Goal: Complete application form: Complete application form

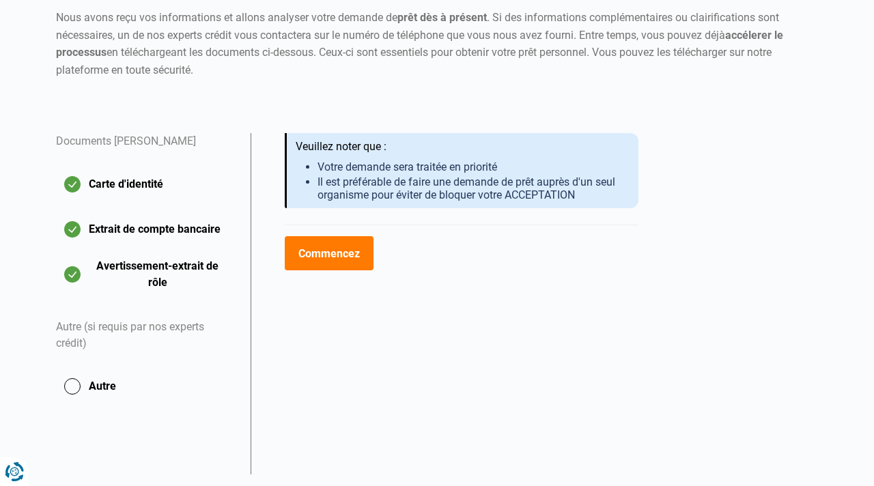
click at [345, 254] on button "Commencez" at bounding box center [329, 253] width 88 height 34
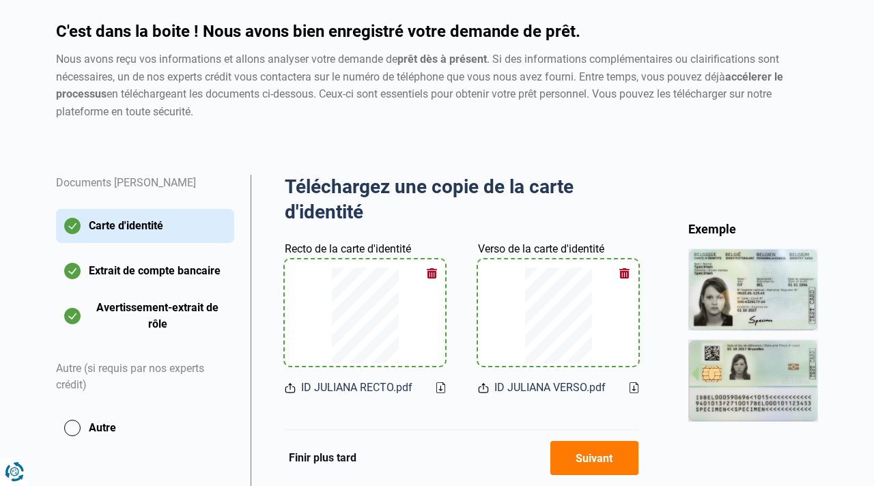
scroll to position [305, 0]
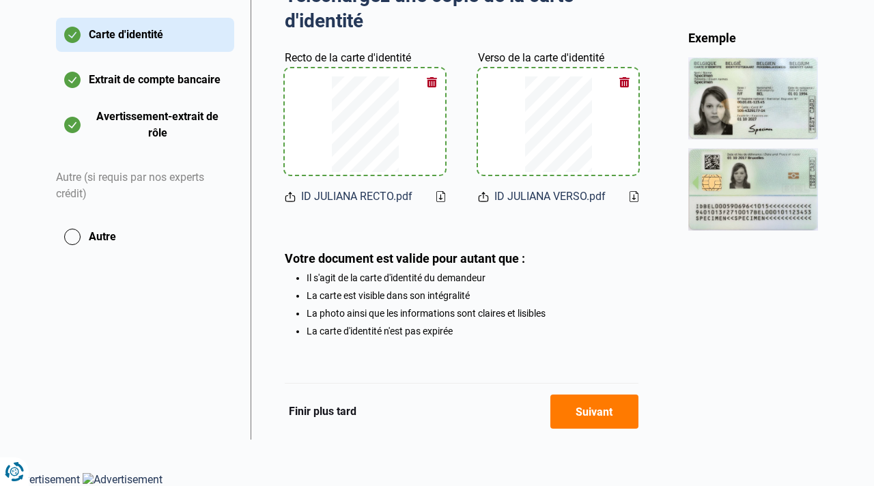
click at [595, 408] on button "Suivant" at bounding box center [595, 412] width 88 height 34
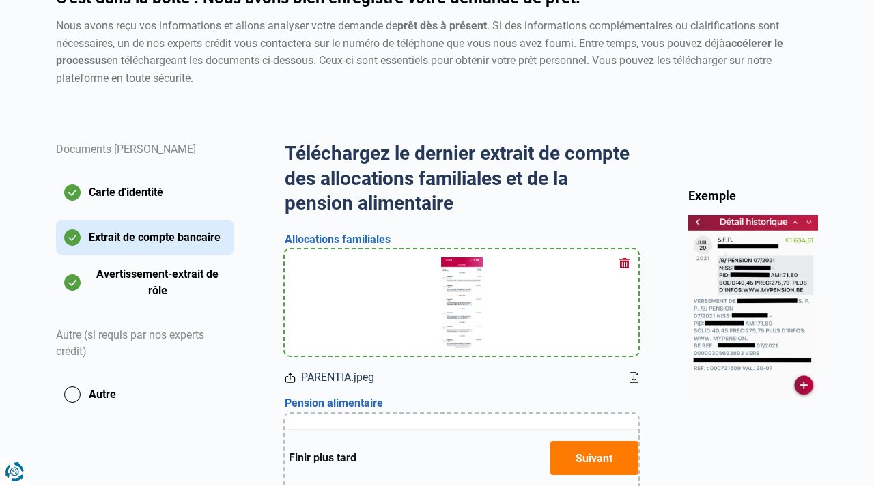
scroll to position [218, 0]
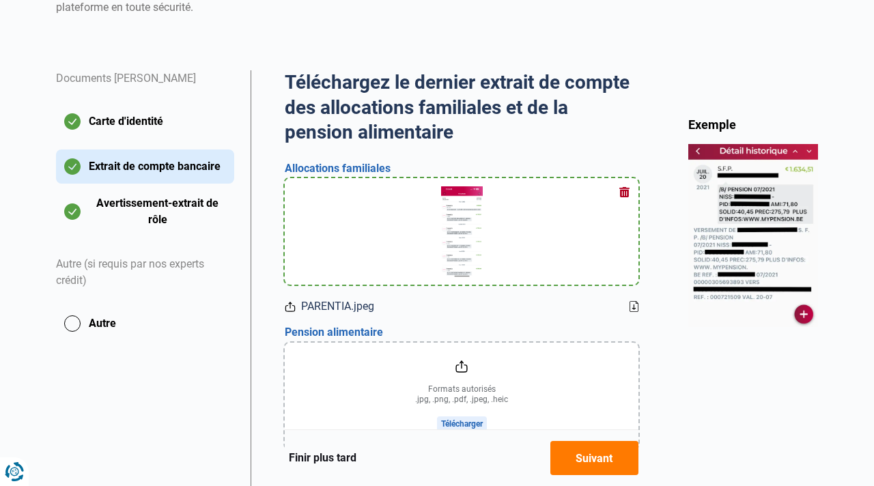
click at [622, 192] on button "button" at bounding box center [625, 192] width 20 height 20
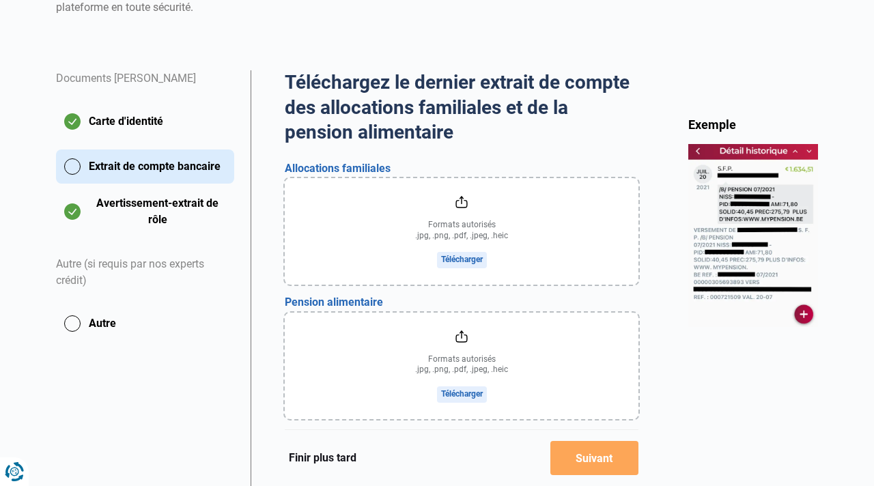
click at [470, 257] on input "file" at bounding box center [462, 231] width 354 height 107
click at [462, 264] on input "file" at bounding box center [462, 231] width 354 height 107
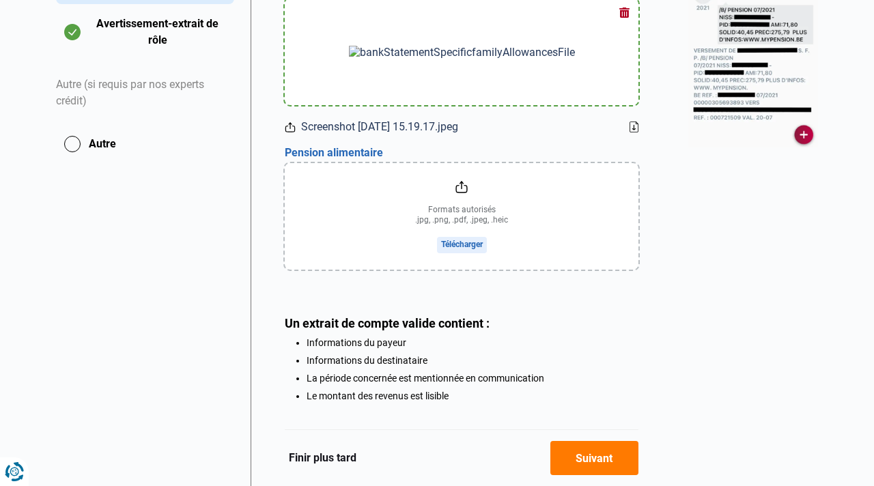
scroll to position [463, 0]
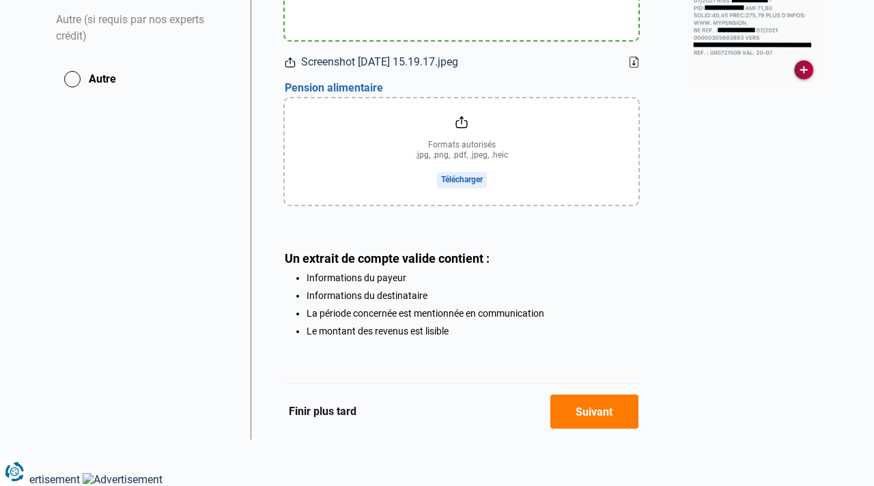
click at [470, 177] on input "file" at bounding box center [462, 151] width 354 height 107
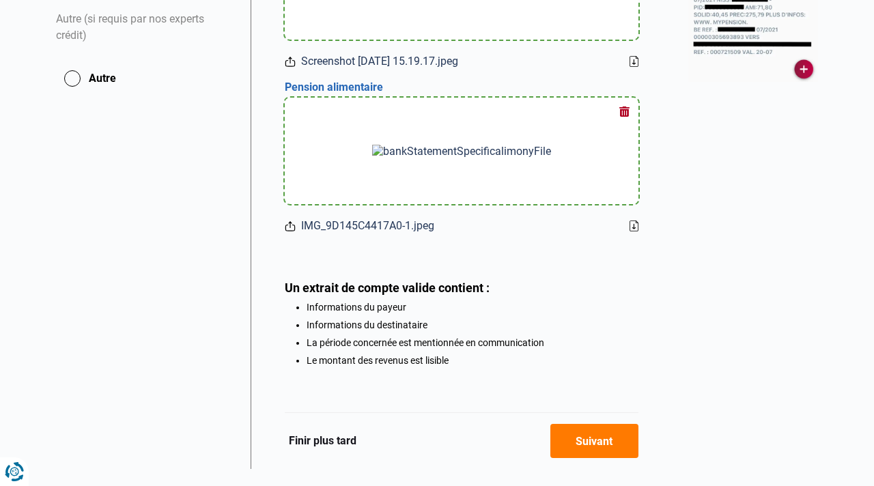
click at [590, 415] on div "Finir plus tard Suivant" at bounding box center [462, 441] width 354 height 57
click at [584, 441] on button "Suivant" at bounding box center [595, 441] width 88 height 34
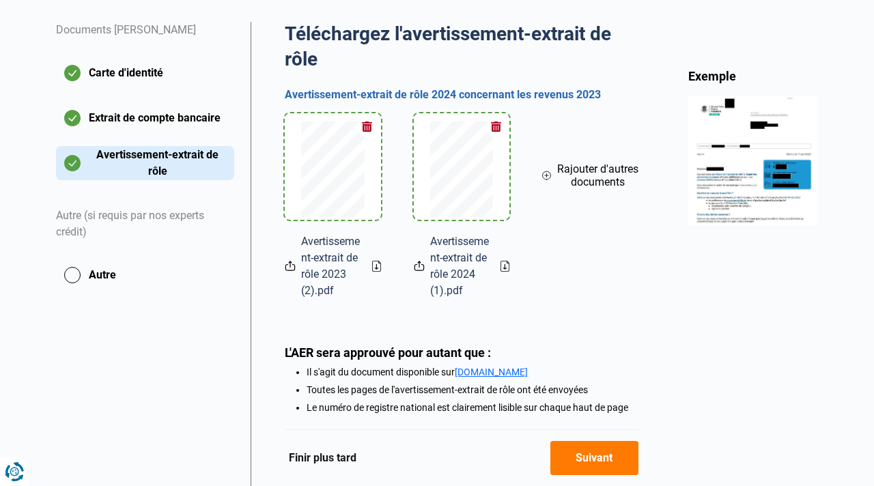
scroll to position [273, 0]
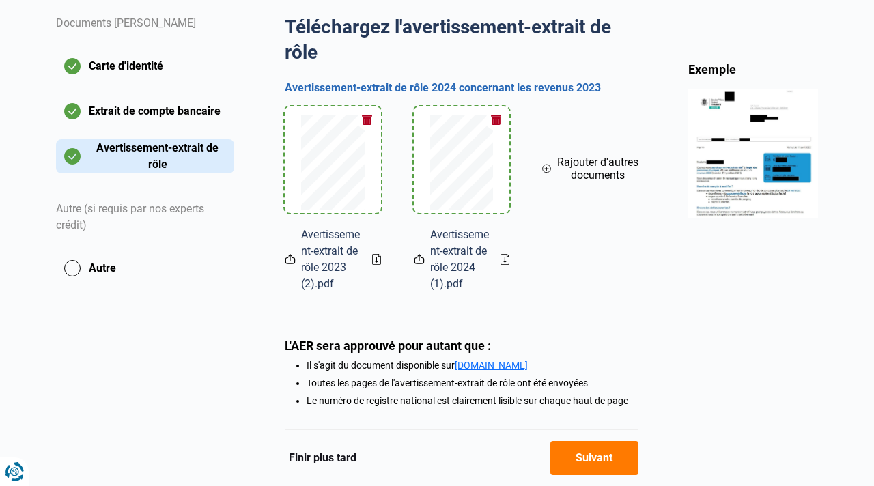
click at [367, 113] on button "button" at bounding box center [367, 120] width 20 height 20
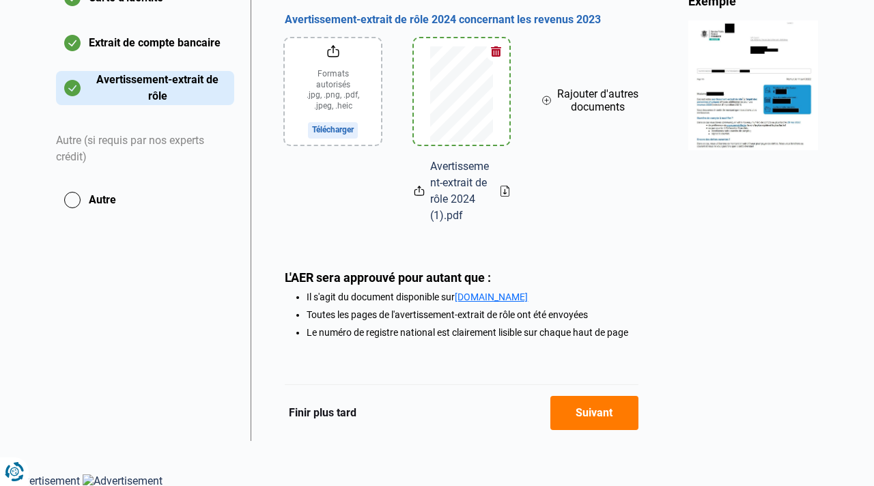
scroll to position [343, 0]
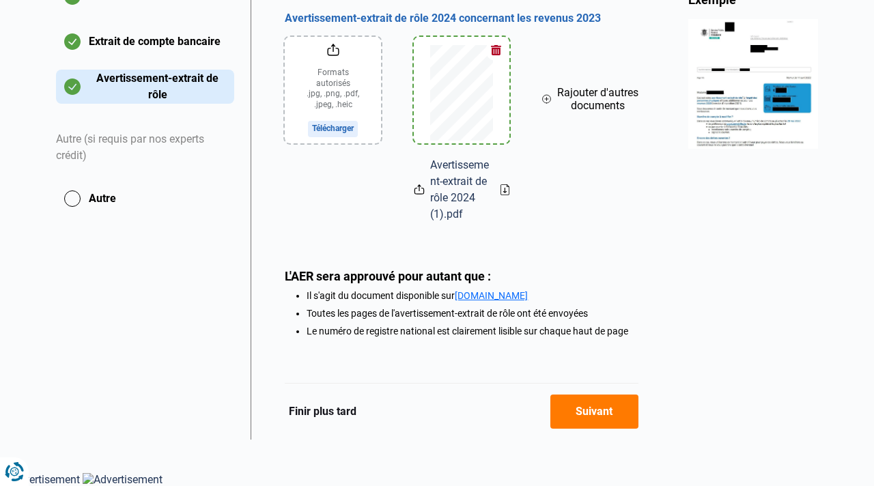
click at [601, 415] on button "Suivant" at bounding box center [595, 412] width 88 height 34
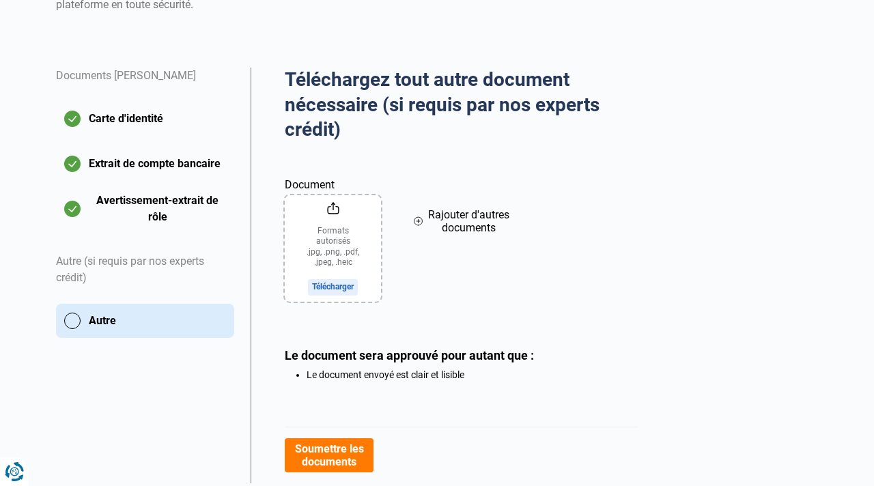
scroll to position [223, 0]
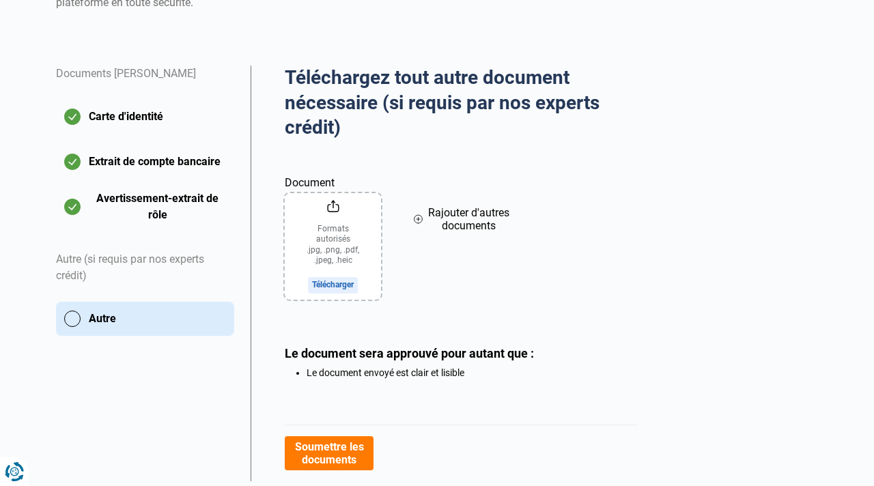
click at [348, 281] on input "Document" at bounding box center [333, 246] width 96 height 107
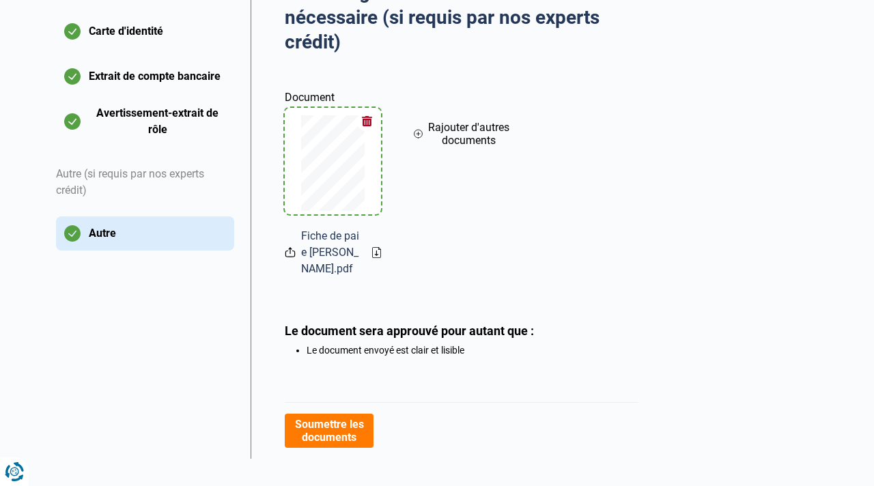
scroll to position [326, 0]
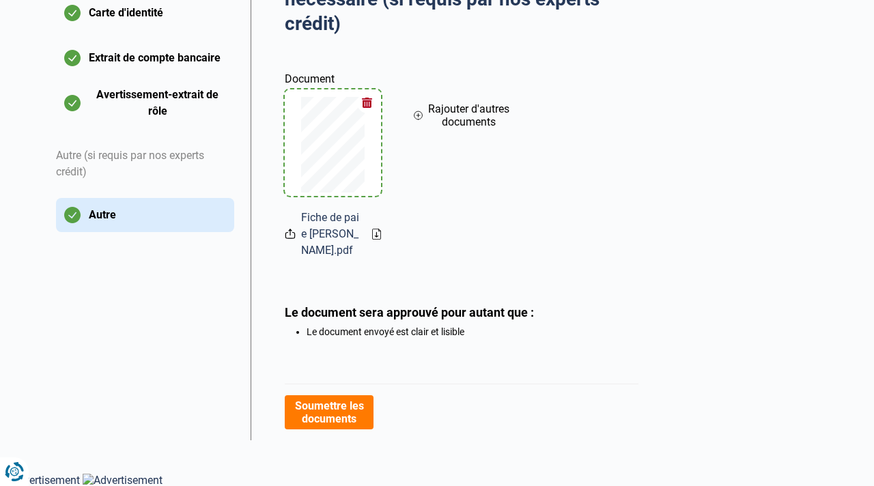
click at [357, 405] on button "Soumettre les documents" at bounding box center [329, 412] width 88 height 34
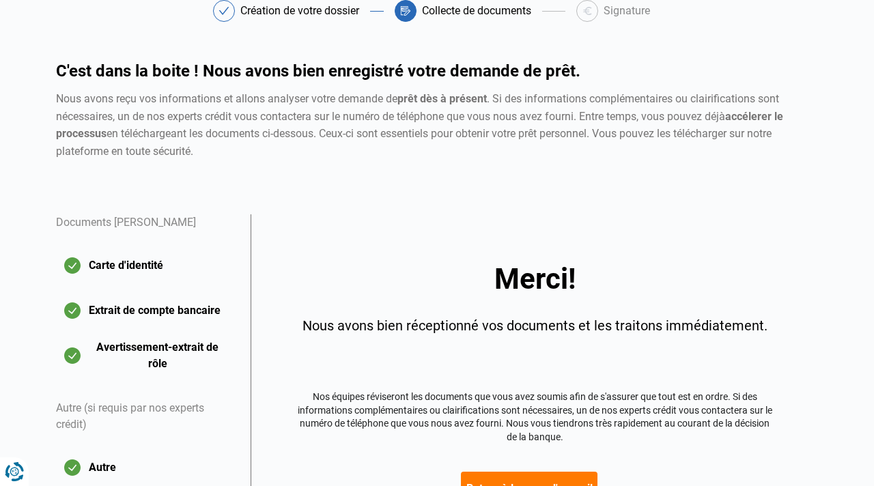
scroll to position [189, 0]
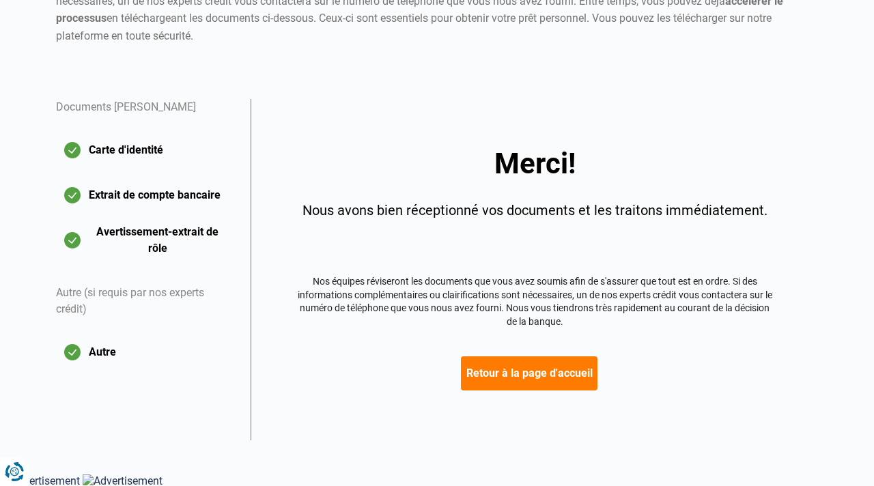
click at [537, 382] on button "Retour à la page d'accueil" at bounding box center [529, 374] width 137 height 34
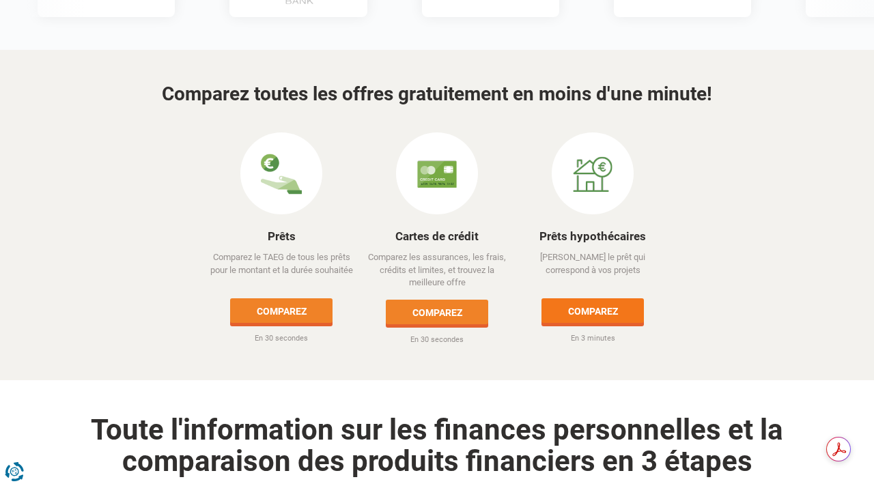
scroll to position [629, 0]
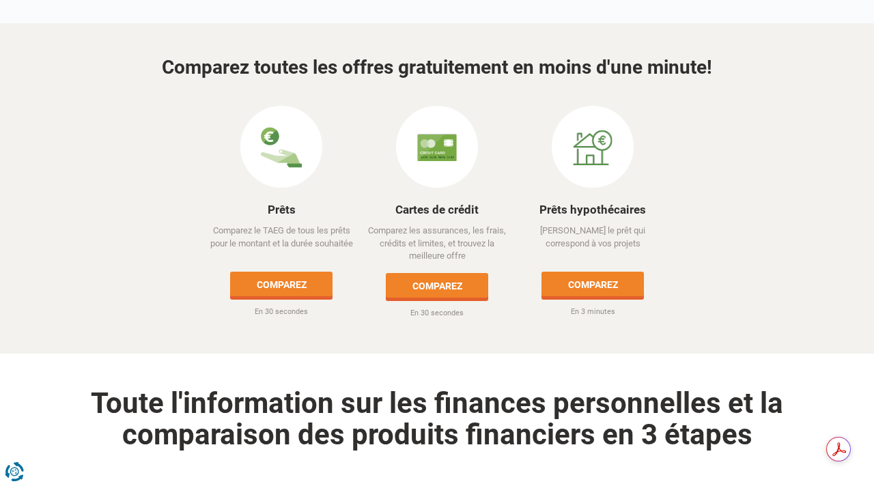
click at [523, 300] on div "Comparez toutes les offres gratuitement en moins d'une minute! Découvrez notre …" at bounding box center [437, 188] width 874 height 330
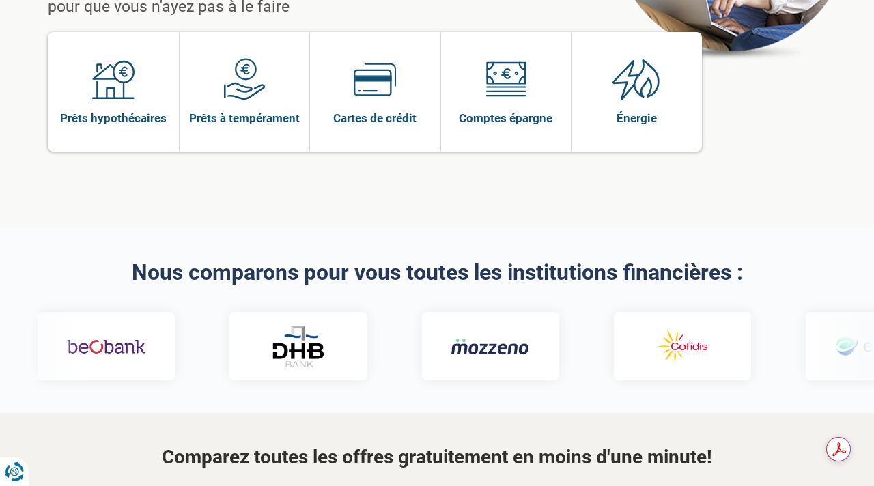
scroll to position [228, 0]
